Goal: Task Accomplishment & Management: Manage account settings

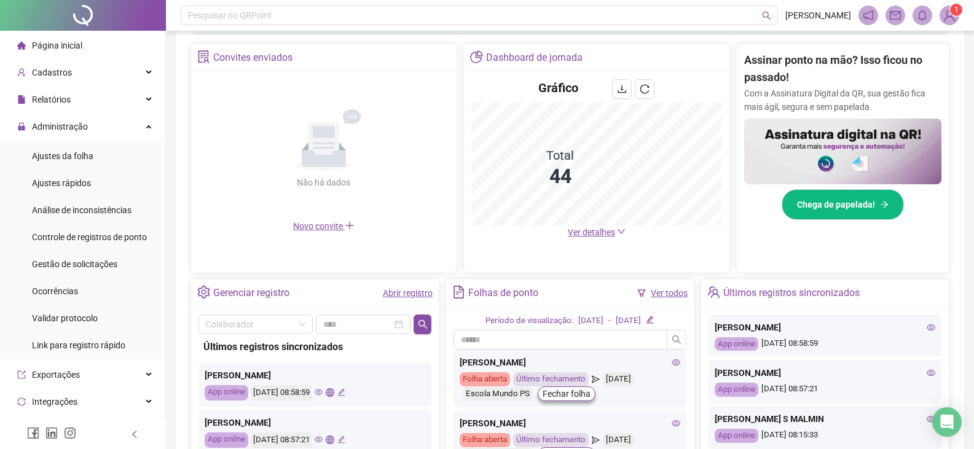
scroll to position [531, 0]
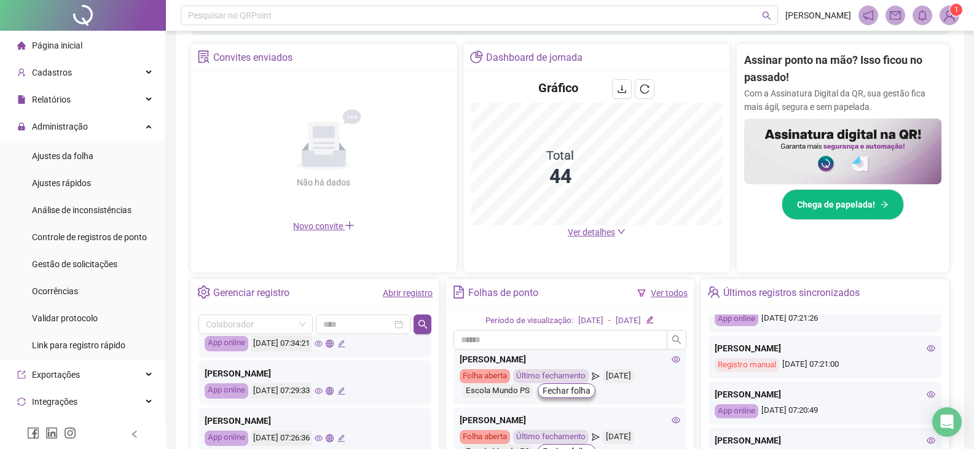
click at [587, 230] on span "Ver detalhes" at bounding box center [591, 232] width 47 height 10
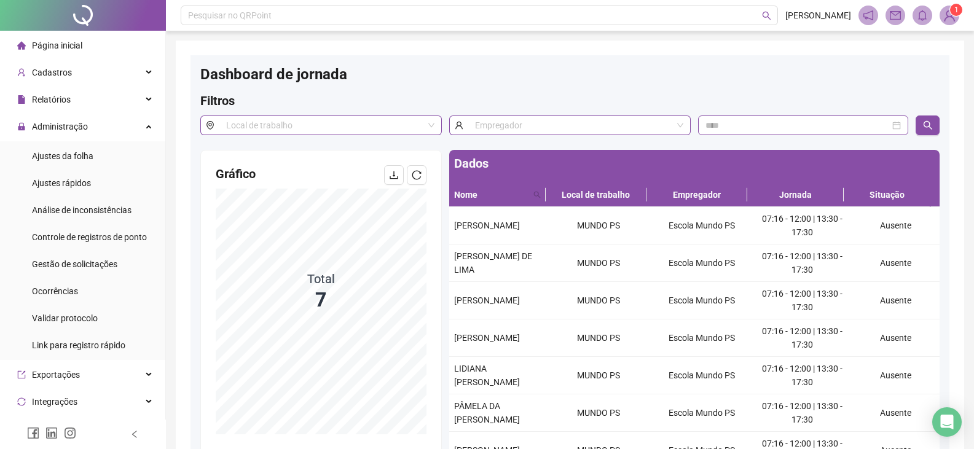
click at [55, 38] on div "Página inicial" at bounding box center [49, 45] width 65 height 25
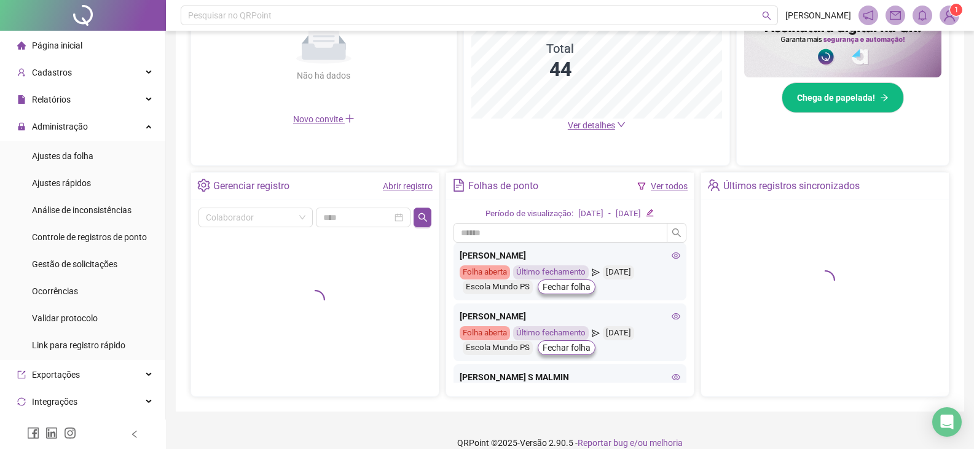
scroll to position [350, 0]
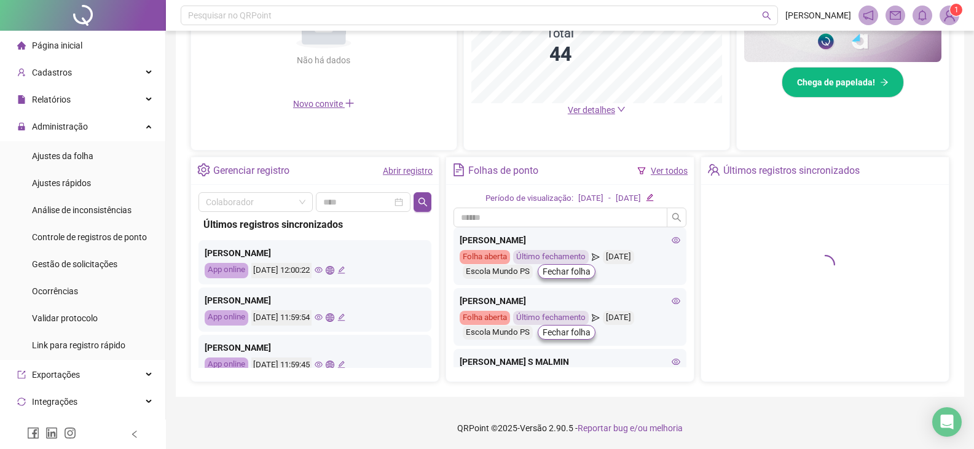
click at [322, 269] on icon "eye" at bounding box center [319, 270] width 8 height 6
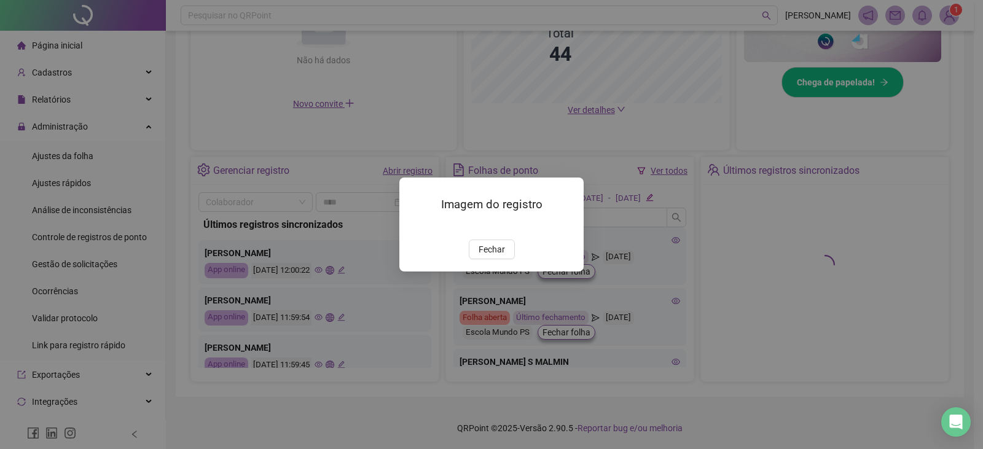
click at [490, 256] on span "Fechar" at bounding box center [492, 250] width 26 height 14
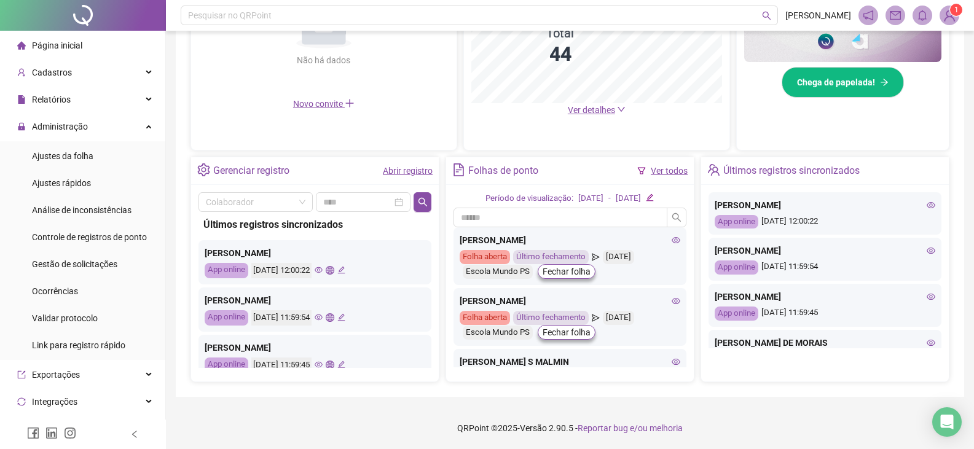
click at [322, 318] on icon "eye" at bounding box center [319, 318] width 8 height 6
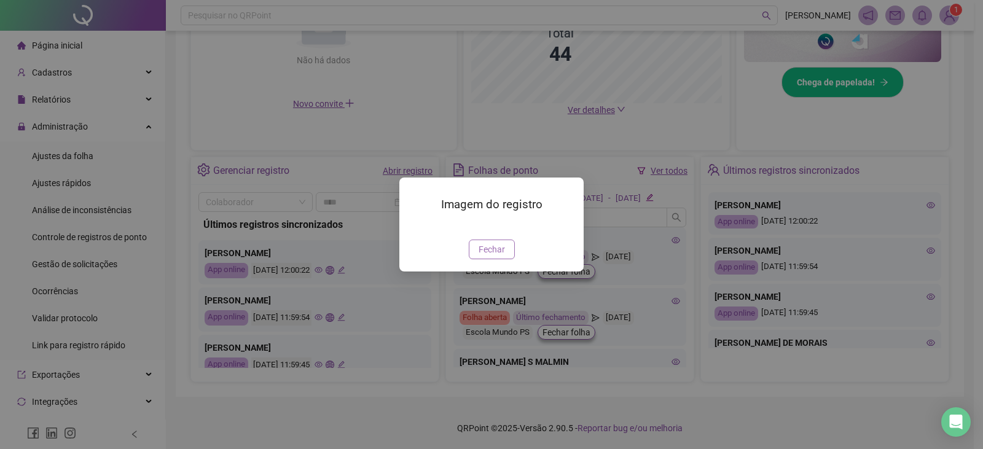
click at [493, 256] on span "Fechar" at bounding box center [492, 250] width 26 height 14
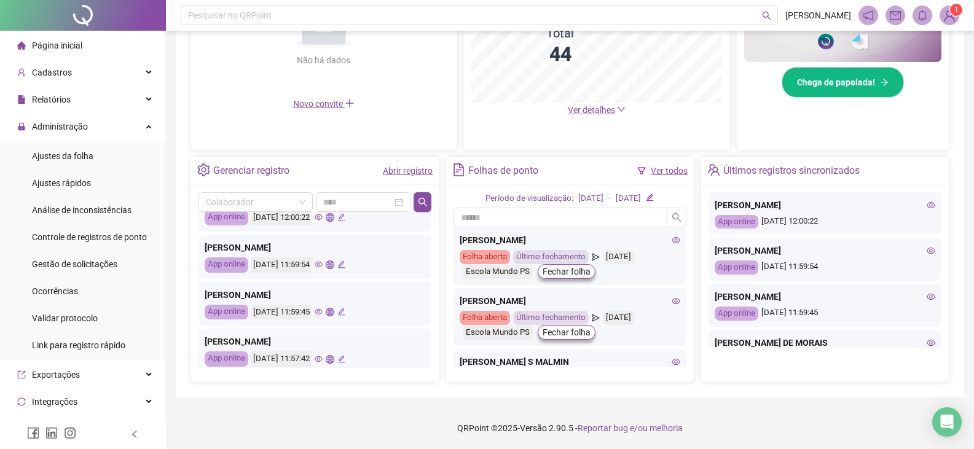
scroll to position [123, 0]
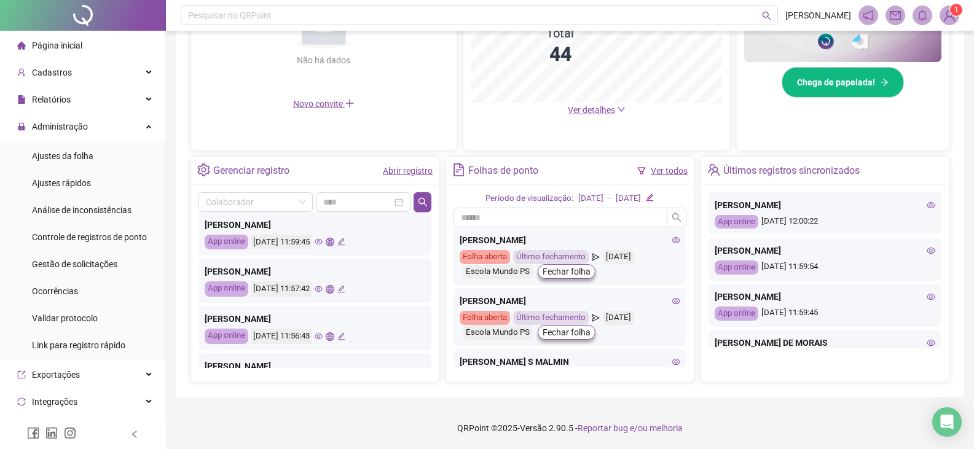
click at [322, 287] on icon "eye" at bounding box center [319, 289] width 8 height 8
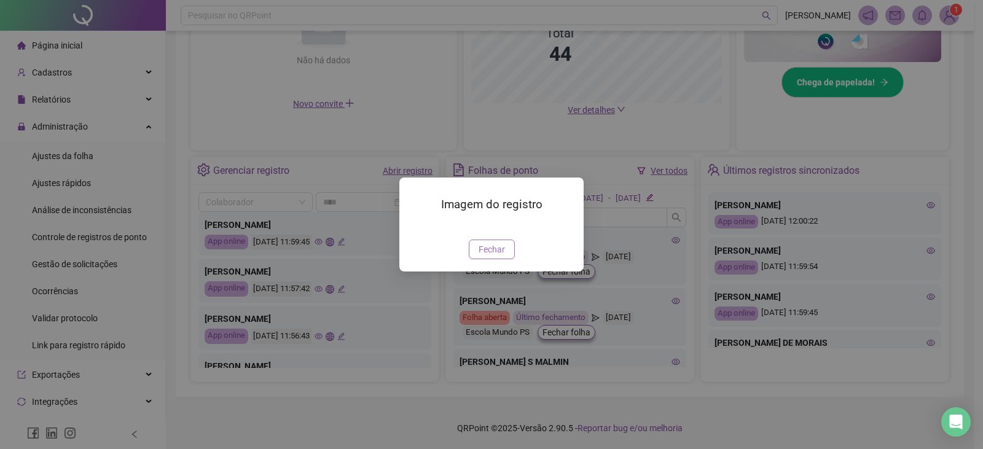
click at [490, 256] on span "Fechar" at bounding box center [492, 250] width 26 height 14
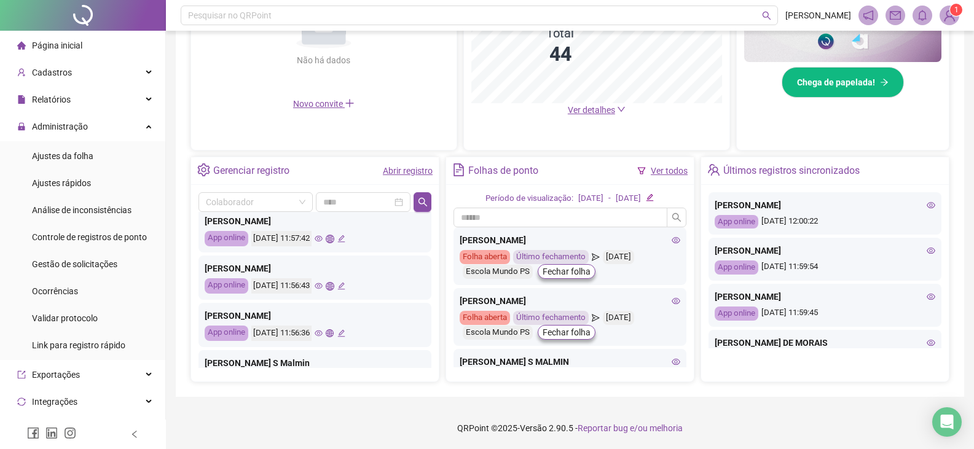
scroll to position [246, 0]
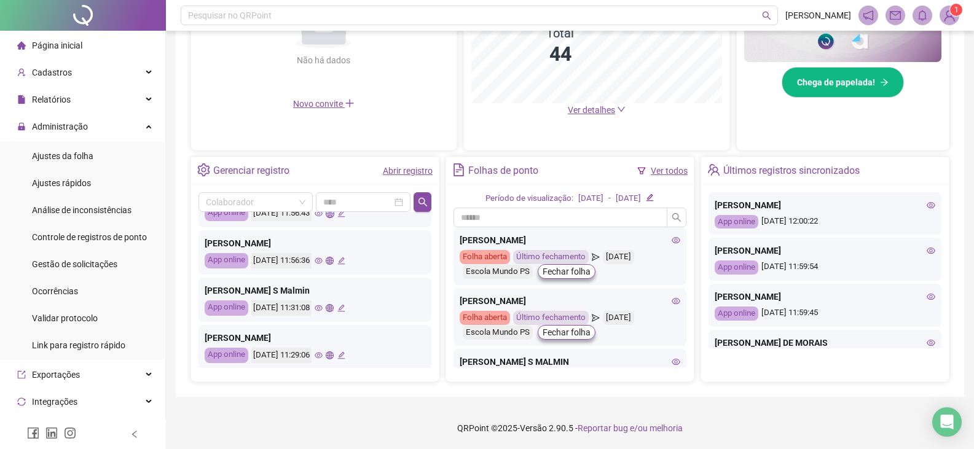
click at [322, 262] on icon "eye" at bounding box center [319, 261] width 8 height 6
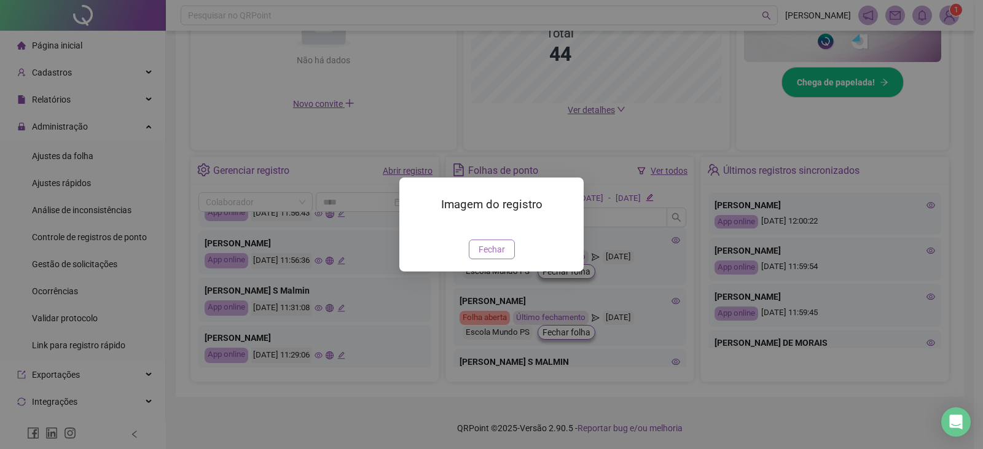
click at [494, 256] on span "Fechar" at bounding box center [492, 250] width 26 height 14
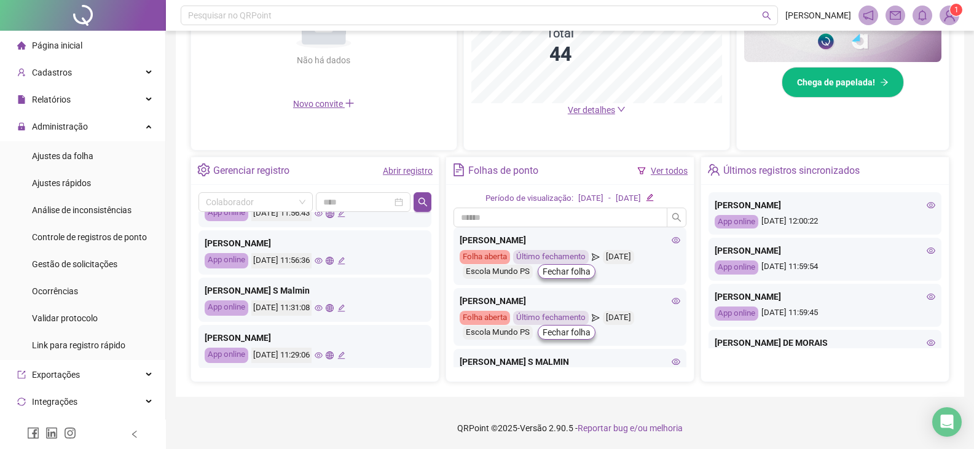
click at [322, 353] on icon "eye" at bounding box center [319, 356] width 8 height 6
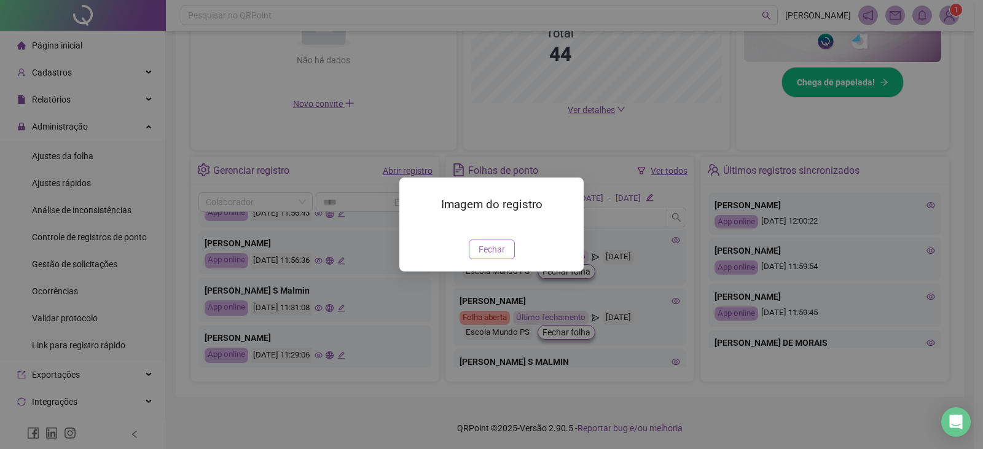
click at [487, 256] on span "Fechar" at bounding box center [492, 250] width 26 height 14
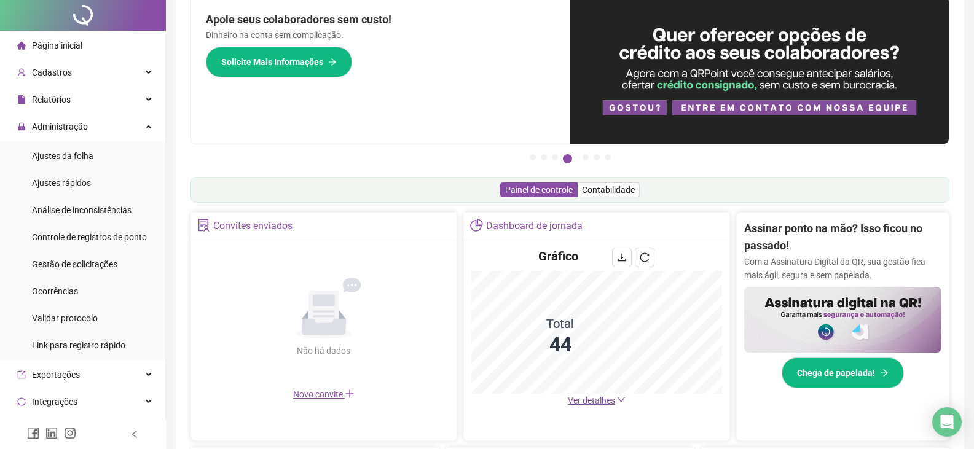
scroll to position [0, 0]
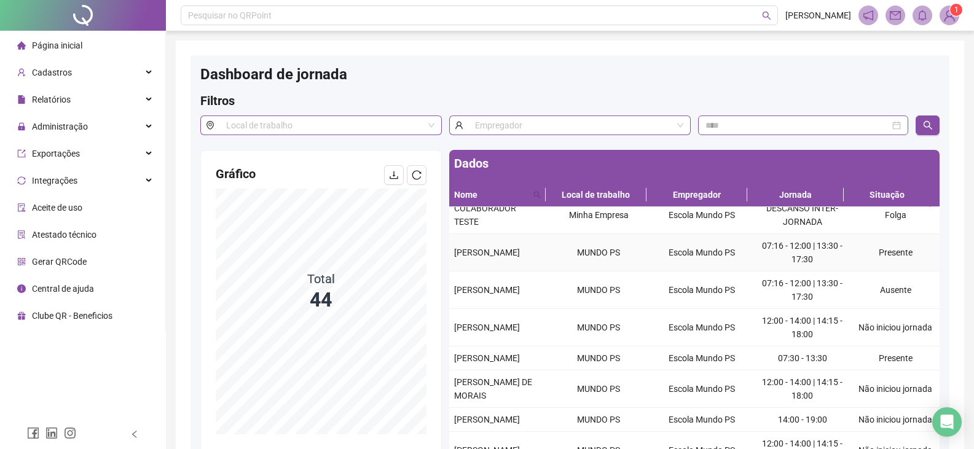
scroll to position [307, 0]
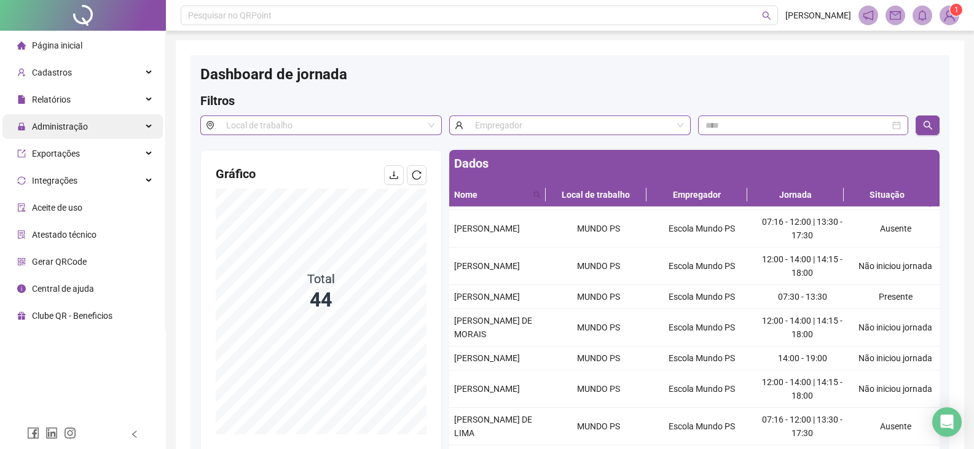
click at [70, 127] on span "Administração" at bounding box center [60, 127] width 56 height 10
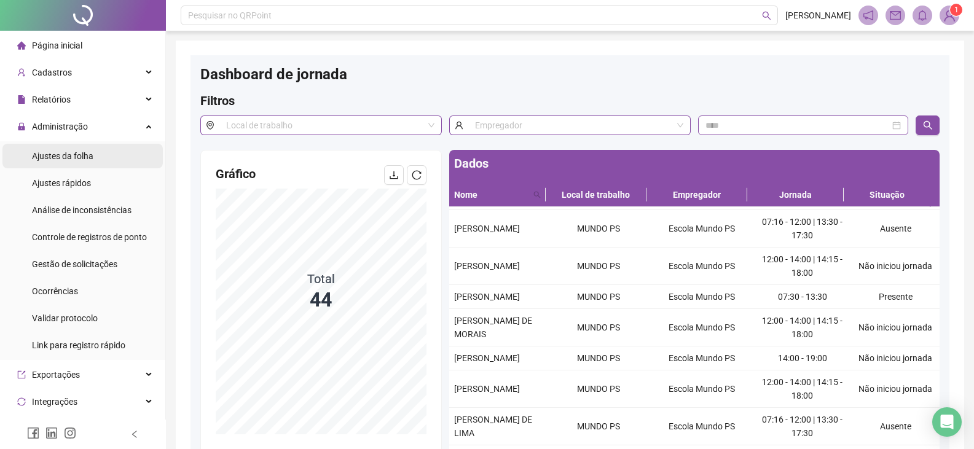
click at [74, 154] on span "Ajustes da folha" at bounding box center [62, 156] width 61 height 10
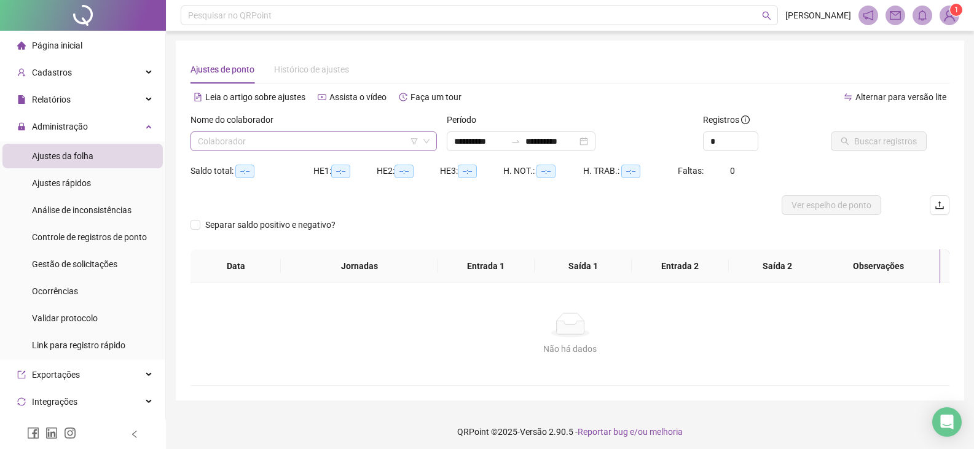
click at [294, 139] on input "search" at bounding box center [308, 141] width 221 height 18
type input "**********"
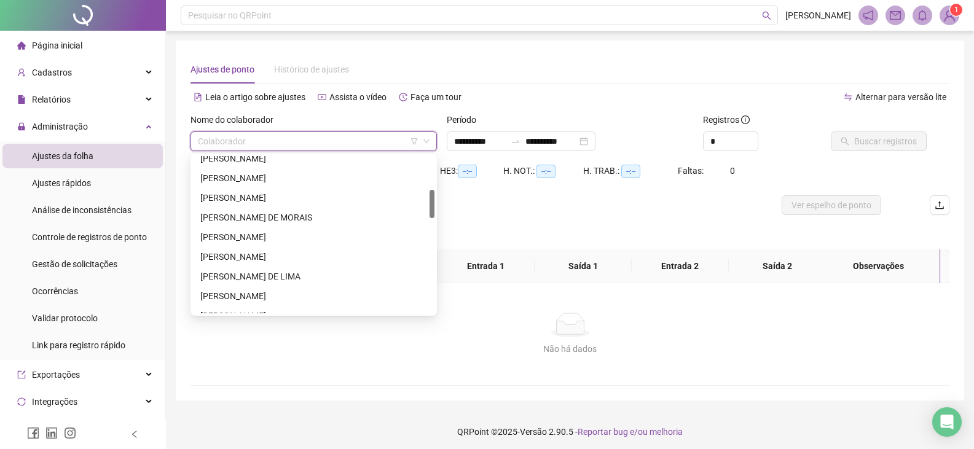
scroll to position [123, 0]
click at [227, 195] on div "[PERSON_NAME]" at bounding box center [313, 200] width 227 height 14
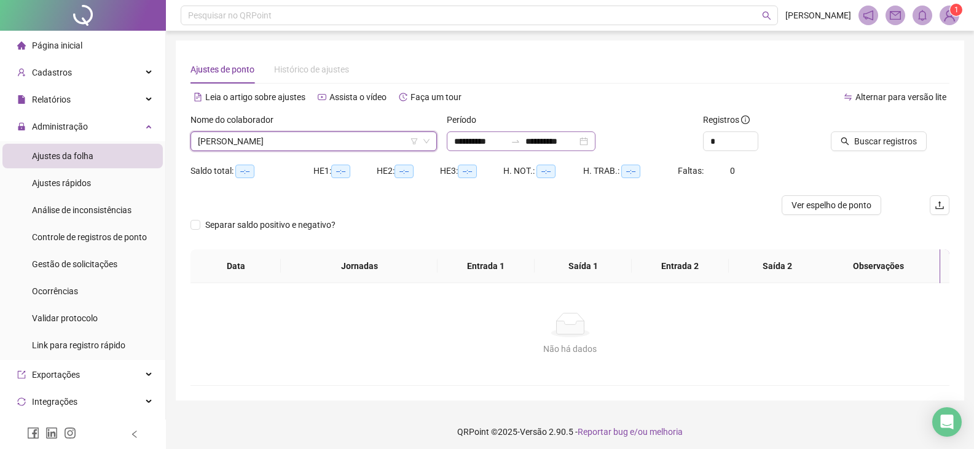
click at [595, 144] on div "**********" at bounding box center [521, 141] width 149 height 20
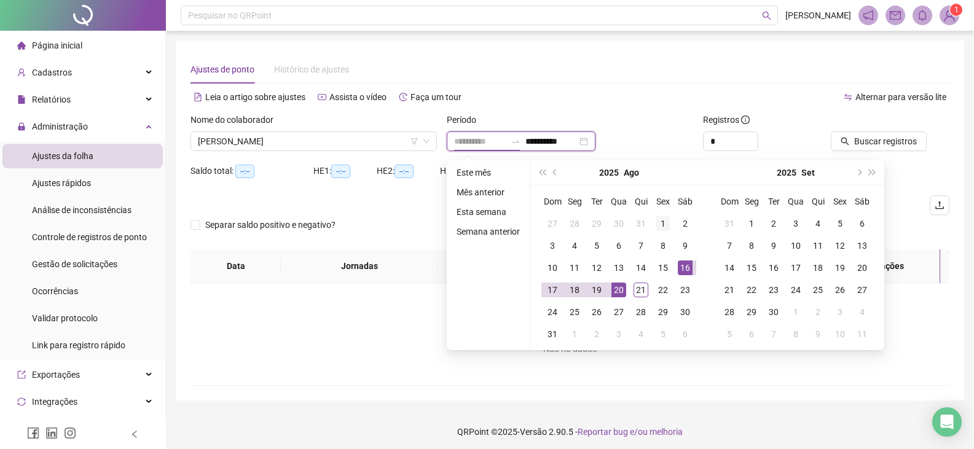
type input "**********"
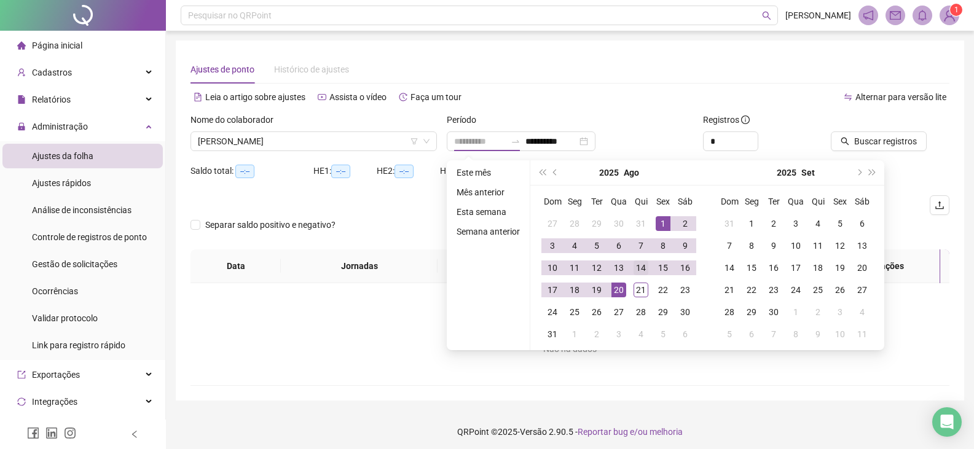
drag, startPoint x: 661, startPoint y: 222, endPoint x: 631, endPoint y: 277, distance: 62.7
click at [660, 223] on div "1" at bounding box center [662, 223] width 15 height 15
type input "**********"
click at [639, 287] on div "21" at bounding box center [640, 290] width 15 height 15
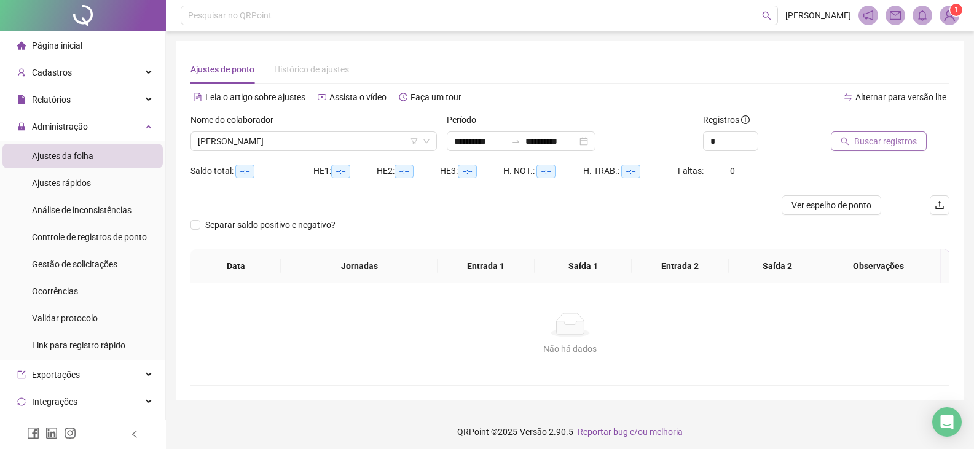
click at [888, 139] on span "Buscar registros" at bounding box center [885, 142] width 63 height 14
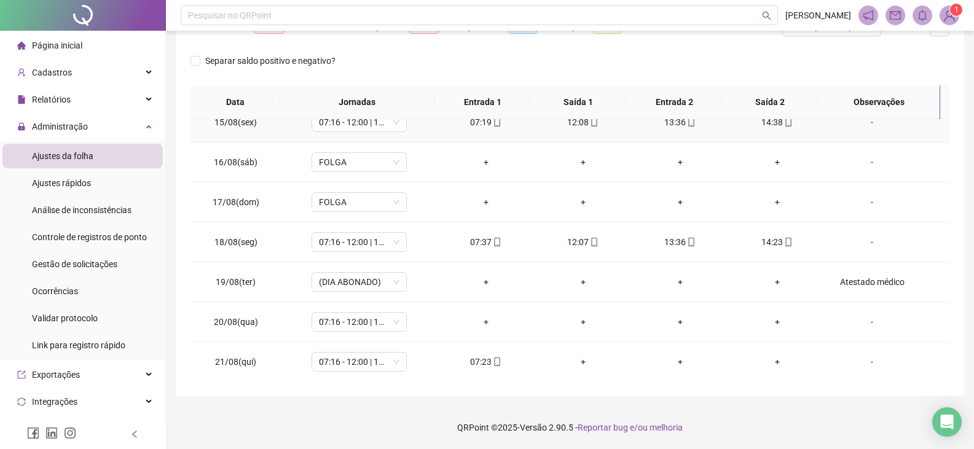
scroll to position [576, 0]
click at [865, 319] on div "-" at bounding box center [871, 322] width 72 height 14
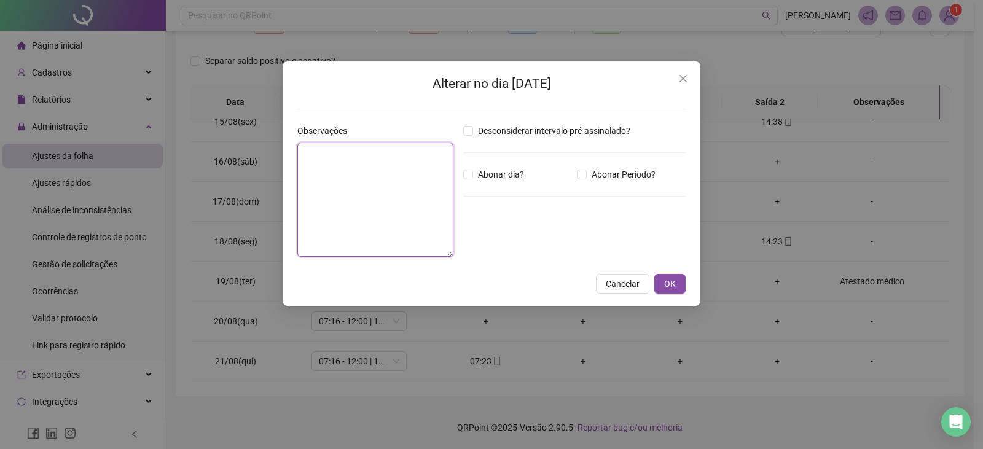
click at [369, 163] on textarea at bounding box center [375, 200] width 156 height 114
type textarea "**********"
click at [667, 286] on span "OK" at bounding box center [670, 284] width 12 height 14
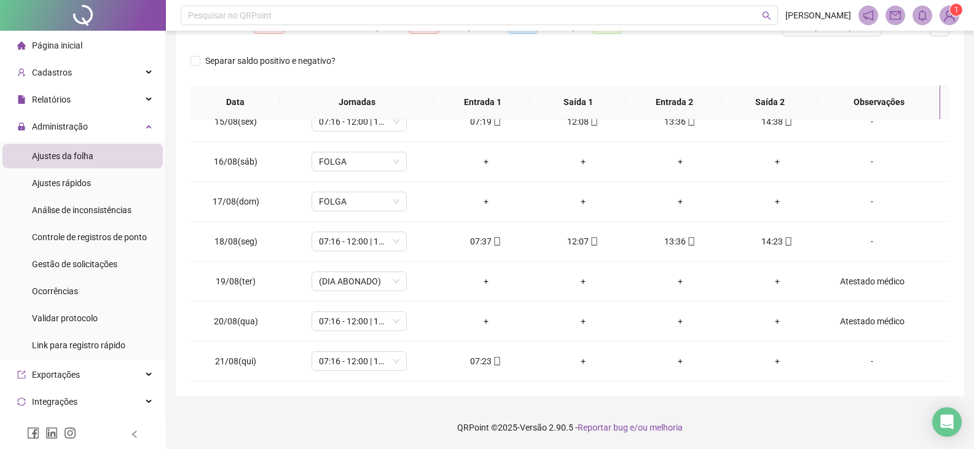
scroll to position [0, 0]
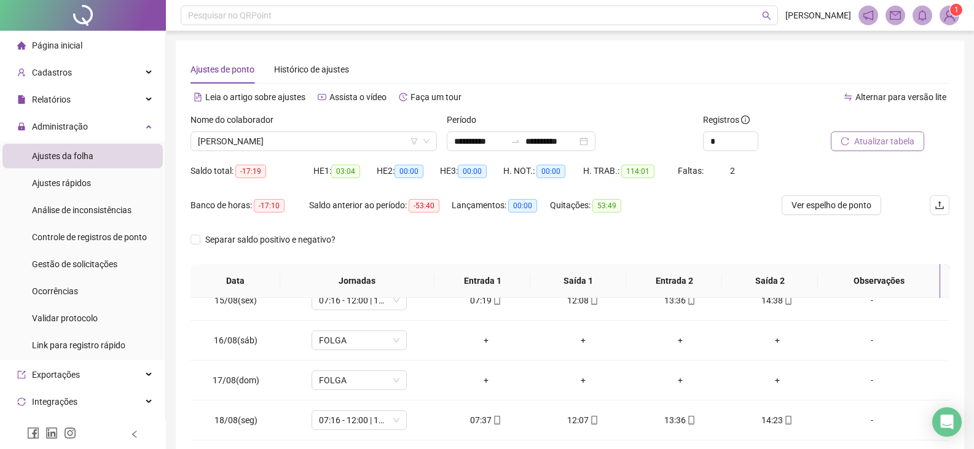
click at [885, 140] on span "Atualizar tabela" at bounding box center [884, 142] width 60 height 14
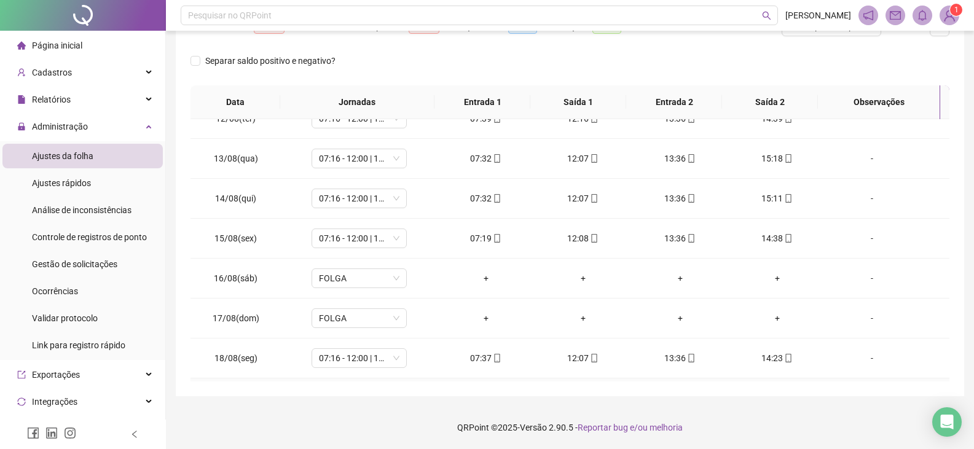
scroll to position [453, 0]
